Goal: Check status: Check status

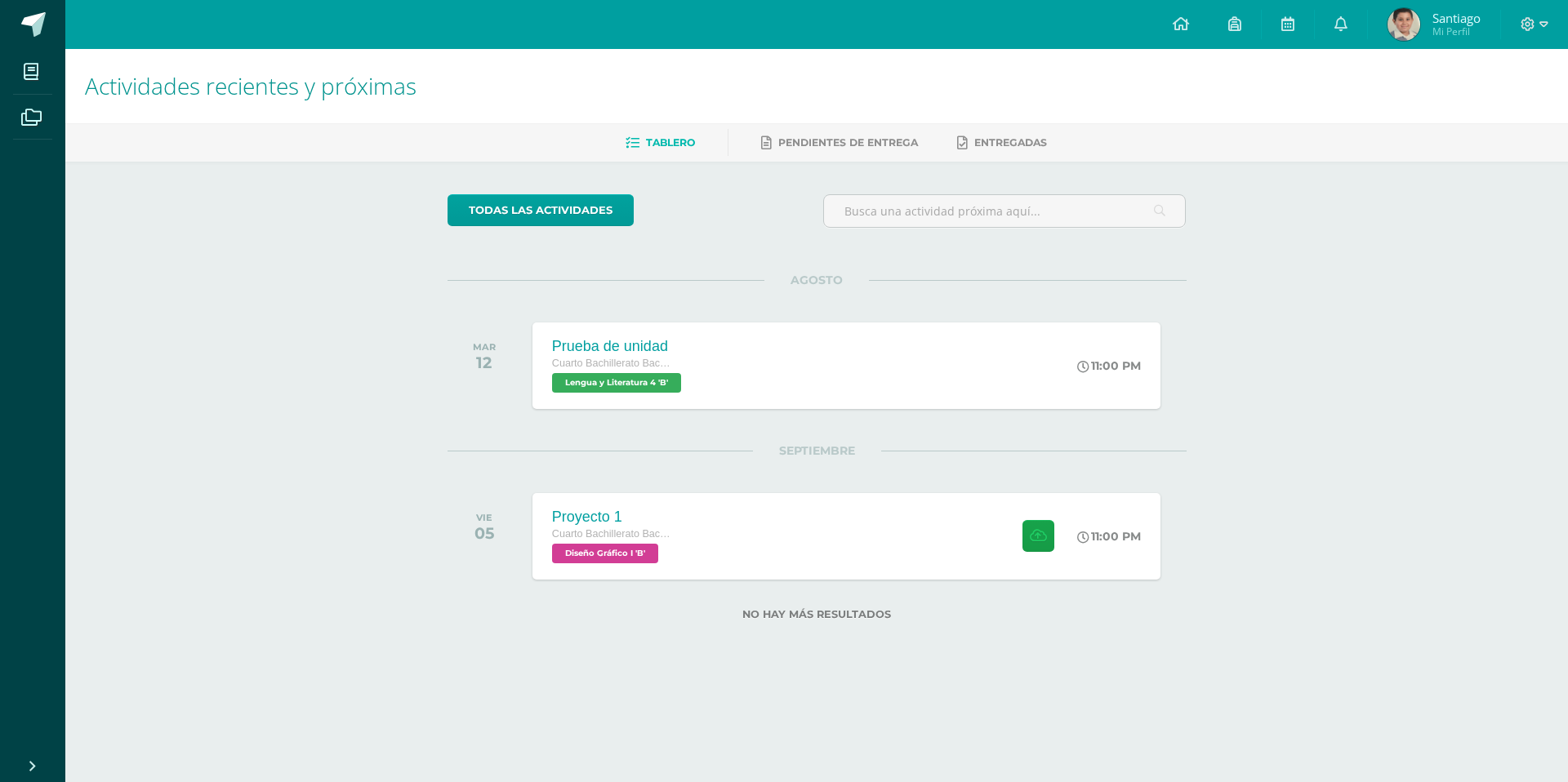
click at [1420, 24] on span "Santiago Mi Perfil" at bounding box center [1434, 24] width 99 height 32
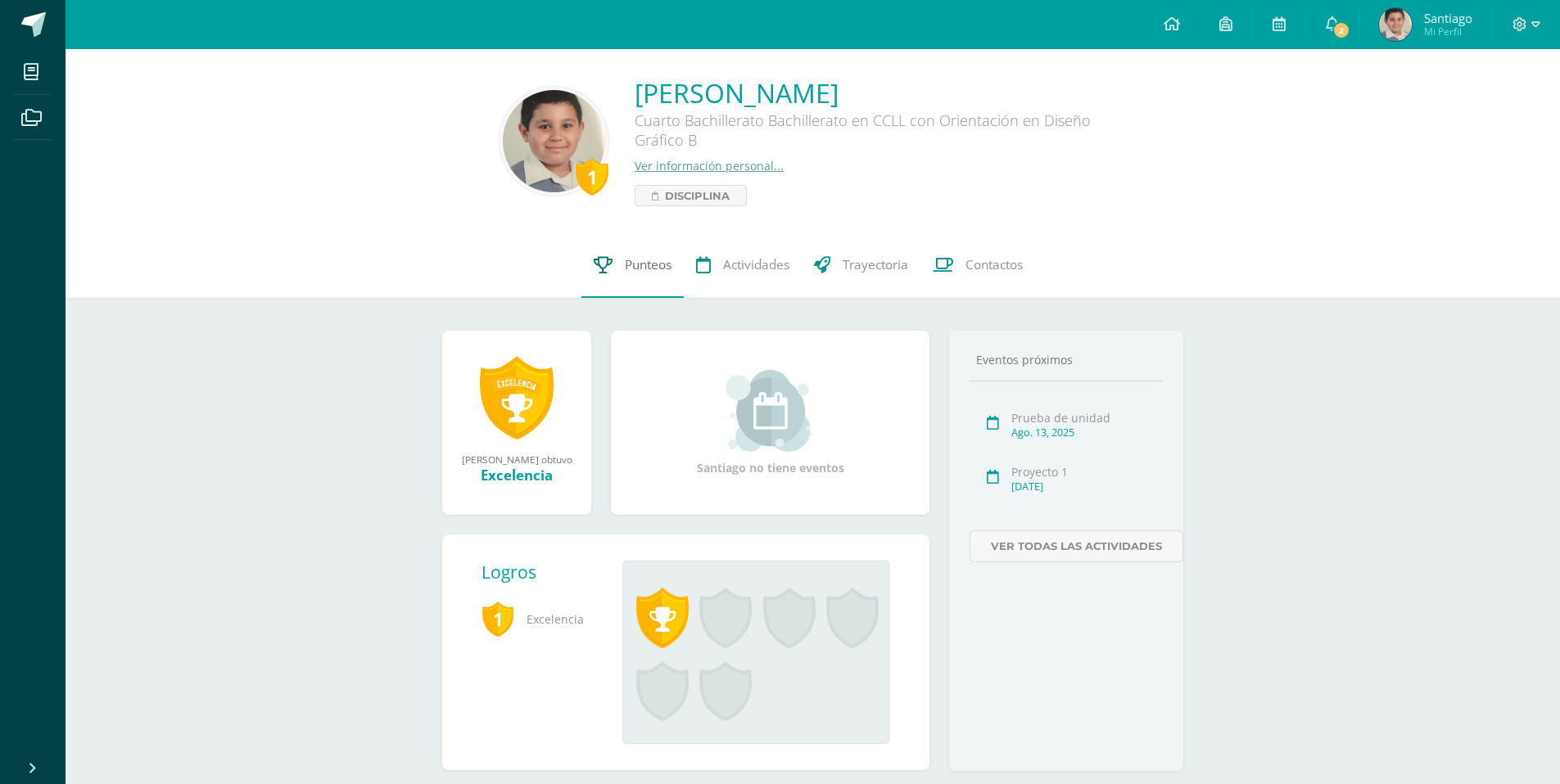
click at [625, 265] on span "Punteos" at bounding box center [647, 265] width 46 height 17
